Goal: Task Accomplishment & Management: Use online tool/utility

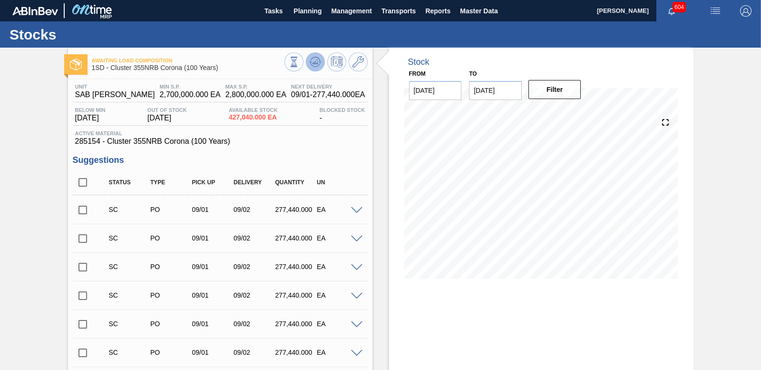
click at [315, 62] on g at bounding box center [315, 62] width 11 height 10
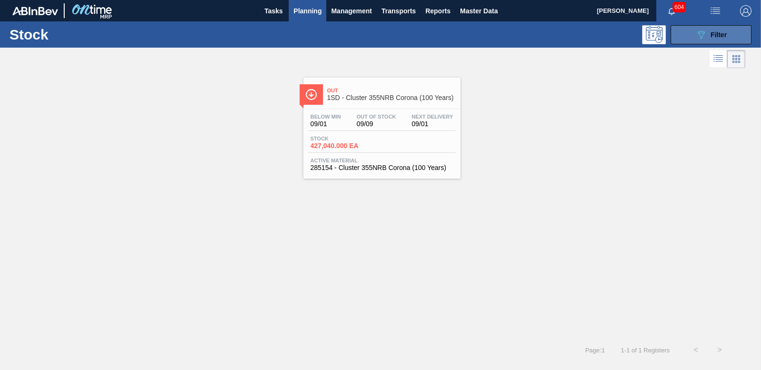
click at [690, 36] on button "089F7B8B-B2A5-4AFE-B5C0-19BA573D28AC Filter" at bounding box center [711, 34] width 81 height 19
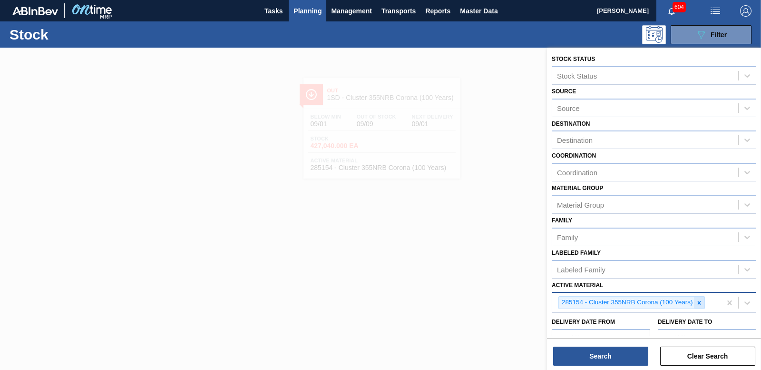
drag, startPoint x: 697, startPoint y: 301, endPoint x: 689, endPoint y: 299, distance: 8.2
click at [697, 300] on icon at bounding box center [699, 302] width 7 height 7
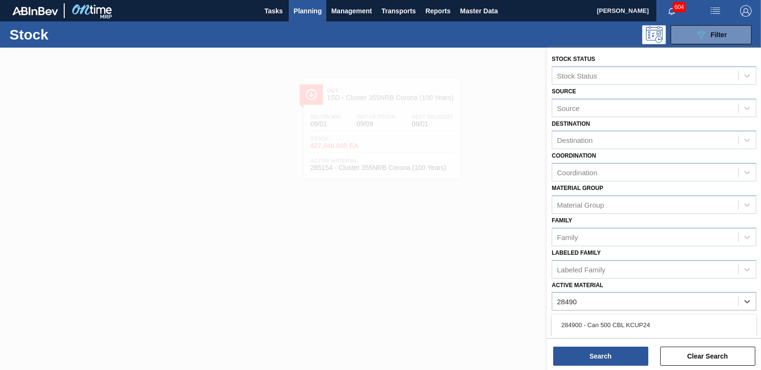
type Material "284909"
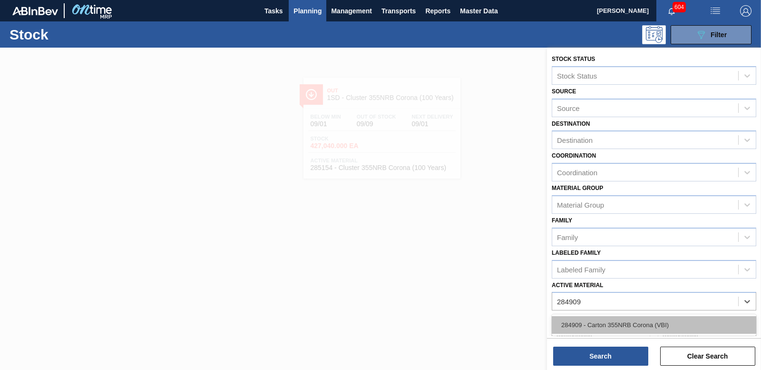
click at [601, 327] on div "284909 - Carton 355NRB Corona (VBI)" at bounding box center [654, 325] width 205 height 18
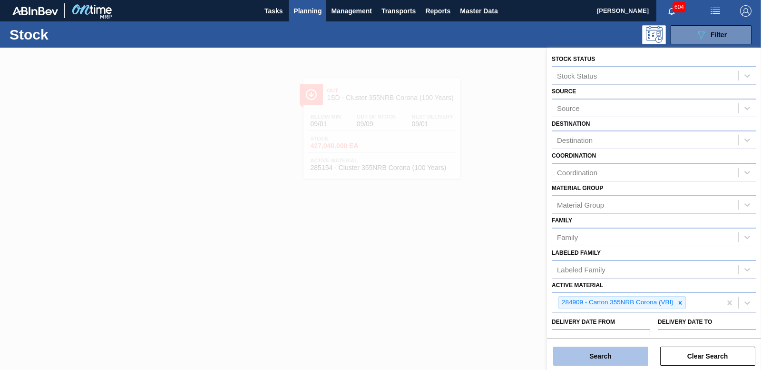
click at [600, 351] on button "Search" at bounding box center [600, 355] width 95 height 19
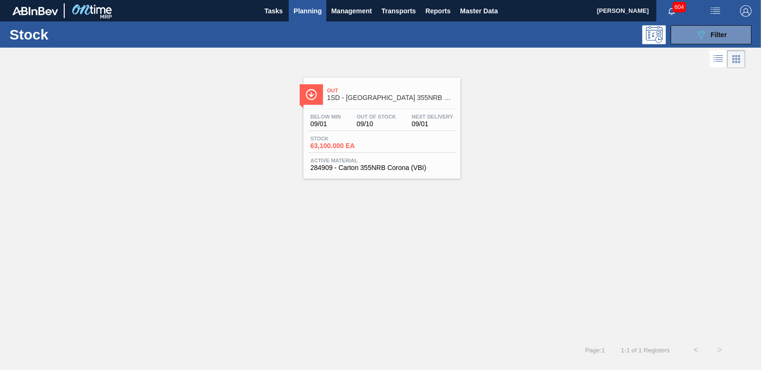
click at [340, 146] on span "63,100.000 EA" at bounding box center [344, 145] width 67 height 7
click at [684, 39] on button "089F7B8B-B2A5-4AFE-B5C0-19BA573D28AC Filter" at bounding box center [711, 34] width 81 height 19
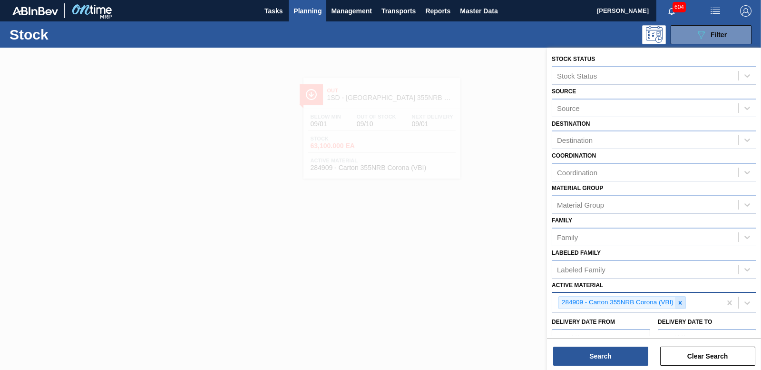
click at [680, 304] on icon at bounding box center [680, 302] width 3 height 3
click at [315, 10] on span "Planning" at bounding box center [308, 10] width 28 height 11
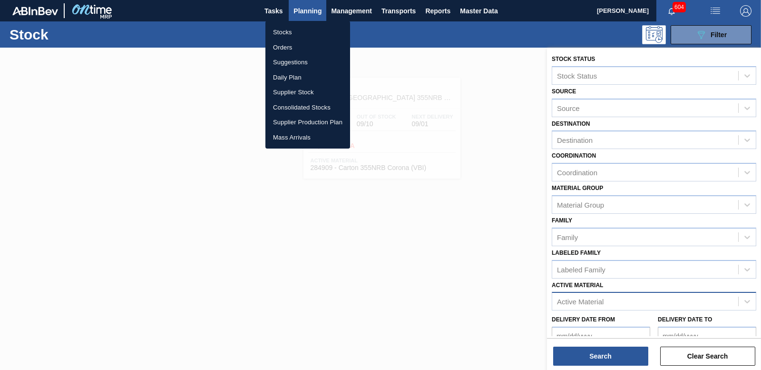
click at [280, 44] on li "Orders" at bounding box center [308, 47] width 85 height 15
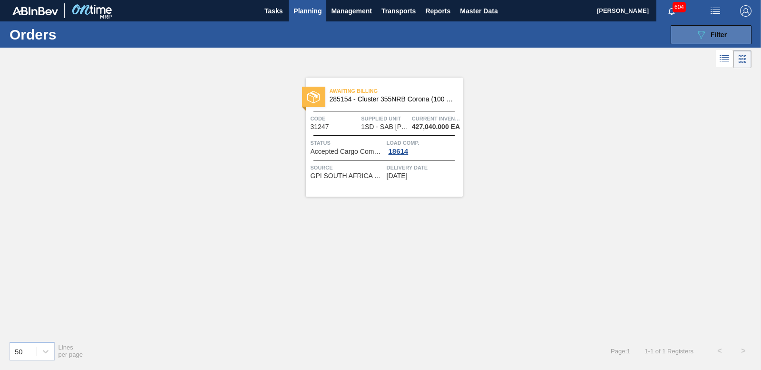
click at [697, 36] on icon "089F7B8B-B2A5-4AFE-B5C0-19BA573D28AC" at bounding box center [701, 34] width 11 height 11
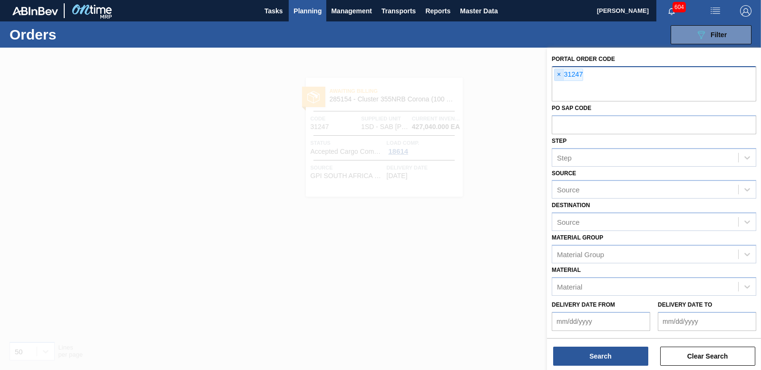
click at [559, 75] on span "×" at bounding box center [559, 74] width 9 height 11
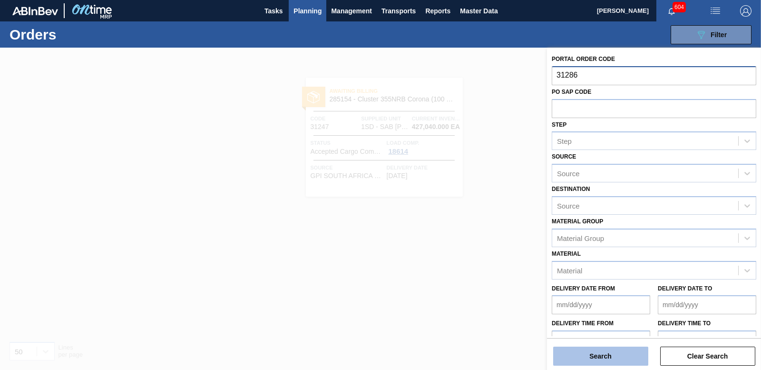
type input "31286"
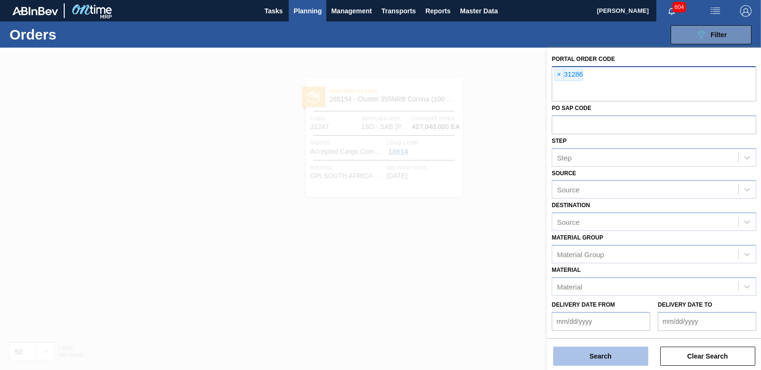
click at [577, 351] on button "Search" at bounding box center [600, 355] width 95 height 19
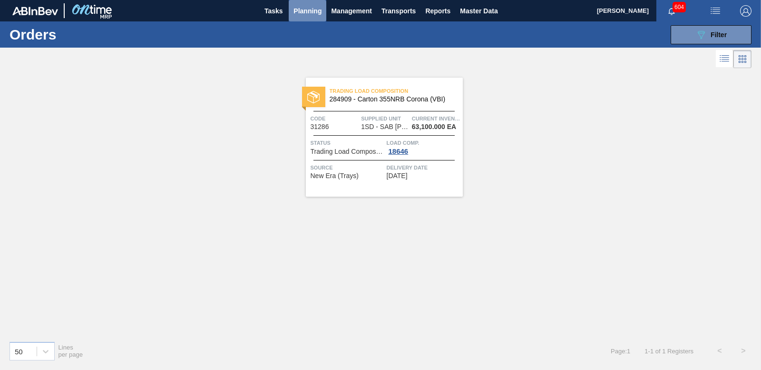
click at [302, 4] on button "Planning" at bounding box center [308, 10] width 38 height 21
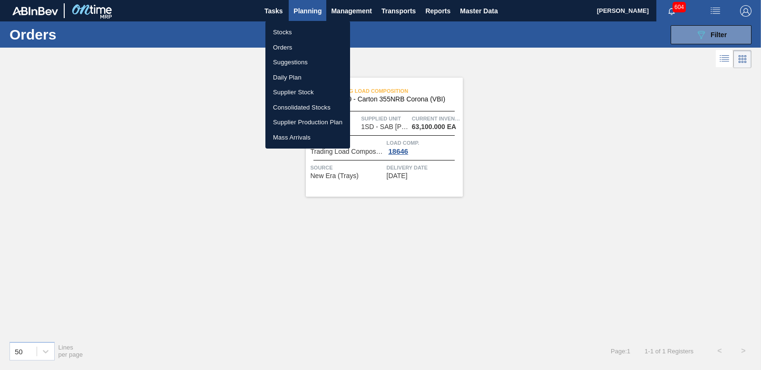
click at [285, 43] on li "Orders" at bounding box center [308, 47] width 85 height 15
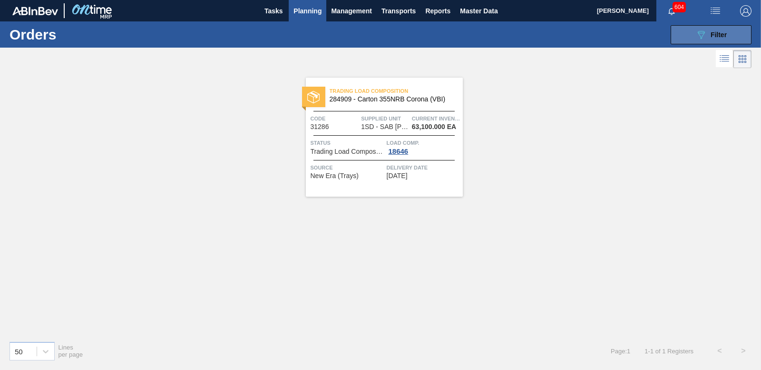
click at [716, 35] on span "Filter" at bounding box center [719, 35] width 16 height 8
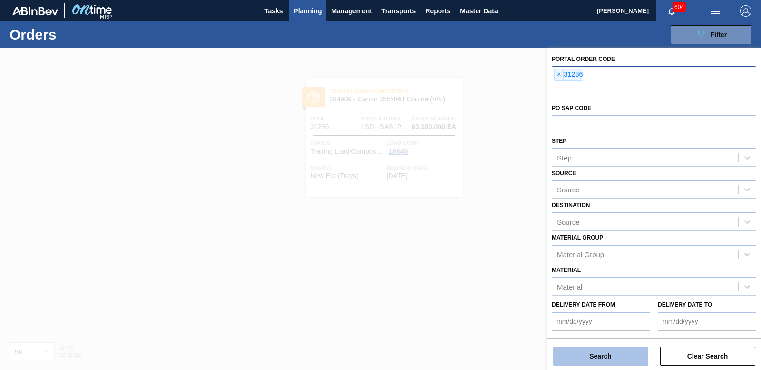
click at [607, 360] on button "Search" at bounding box center [600, 355] width 95 height 19
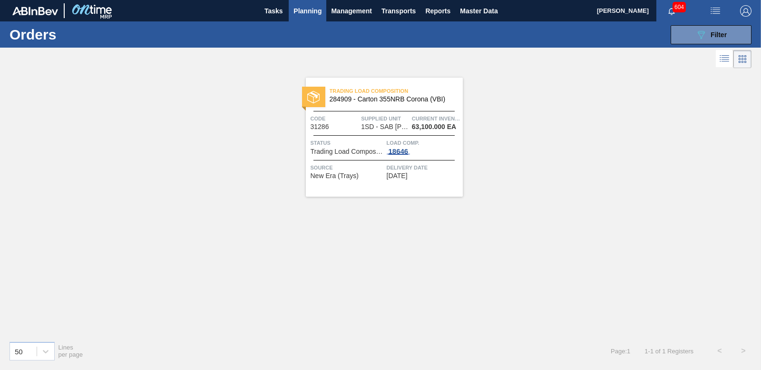
click at [403, 152] on div "18646" at bounding box center [399, 152] width 24 height 8
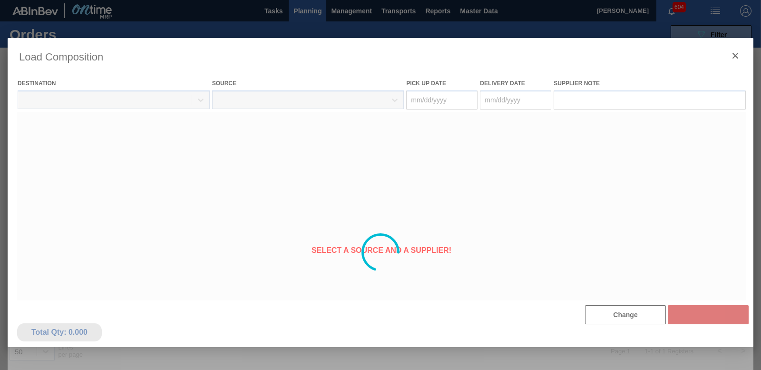
type Date "[DATE]"
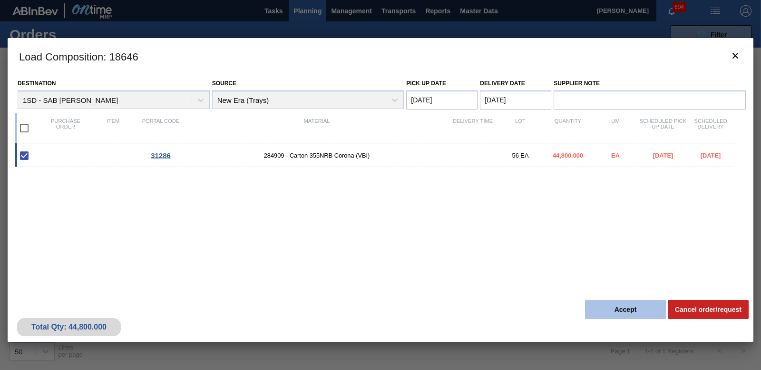
click at [621, 309] on button "Accept" at bounding box center [625, 309] width 81 height 19
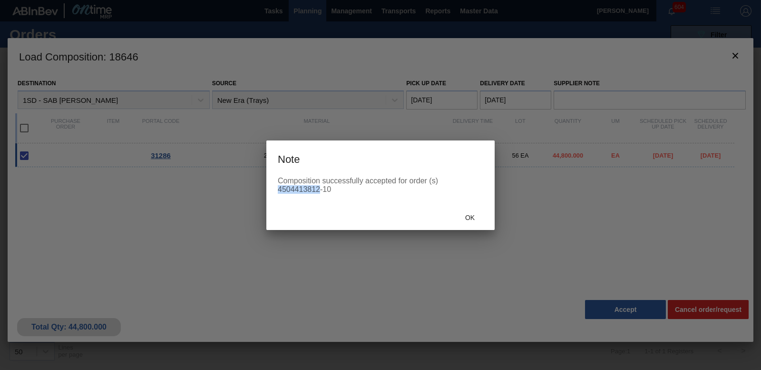
drag, startPoint x: 278, startPoint y: 188, endPoint x: 320, endPoint y: 195, distance: 42.3
click at [320, 195] on div "Composition successfully accepted for order (s) 4504413812-10" at bounding box center [380, 191] width 228 height 29
copy div "4504413812"
